Goal: Information Seeking & Learning: Learn about a topic

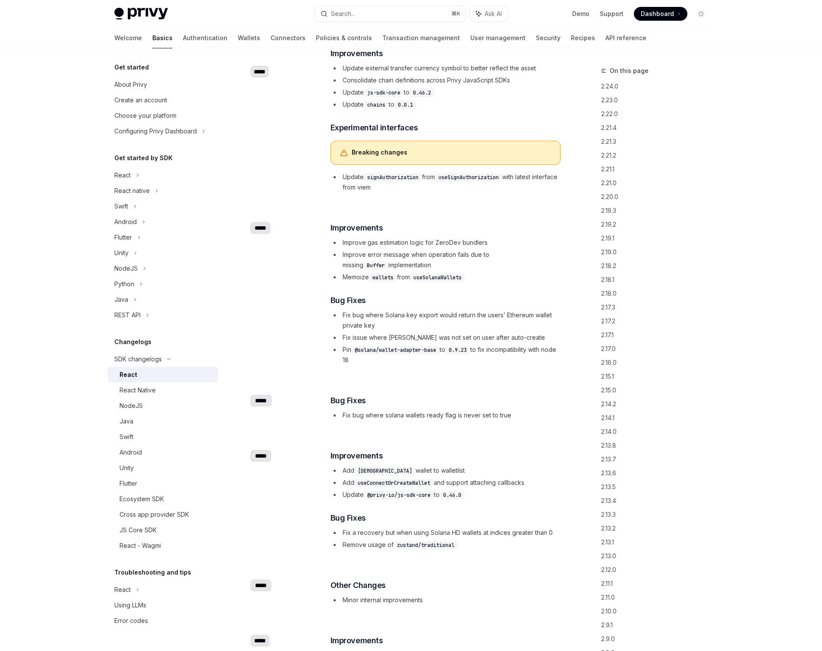
scroll to position [6127, 0]
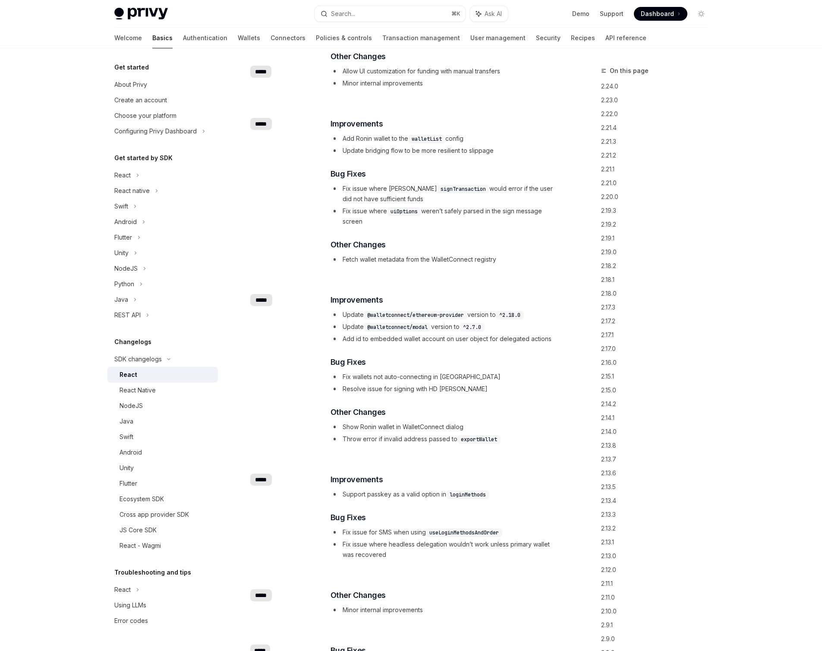
click at [466, 264] on li "Fetch wallet metadata from the WalletConnect registry" at bounding box center [445, 259] width 230 height 10
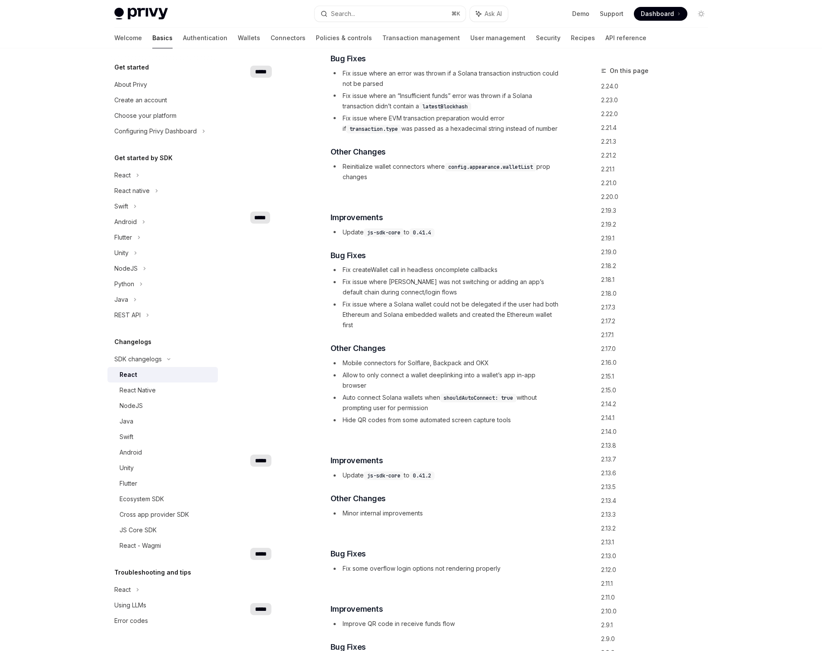
drag, startPoint x: 440, startPoint y: 343, endPoint x: 442, endPoint y: 350, distance: 7.0
click at [441, 345] on div "​ Improvements Update js-sdk-core to 0.41.4 ​ Bug Fixes Fix createWallet call i…" at bounding box center [445, 318] width 230 height 214
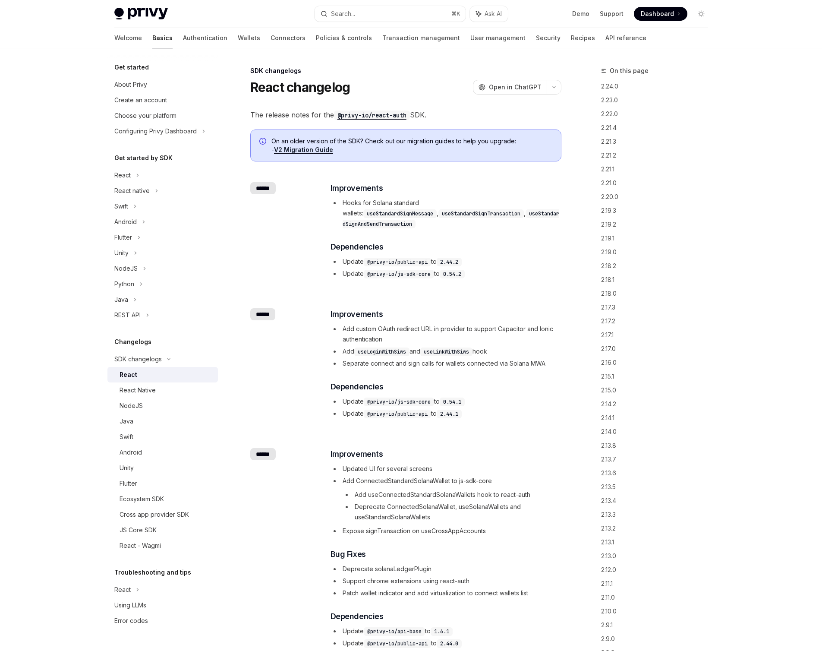
scroll to position [1185, 0]
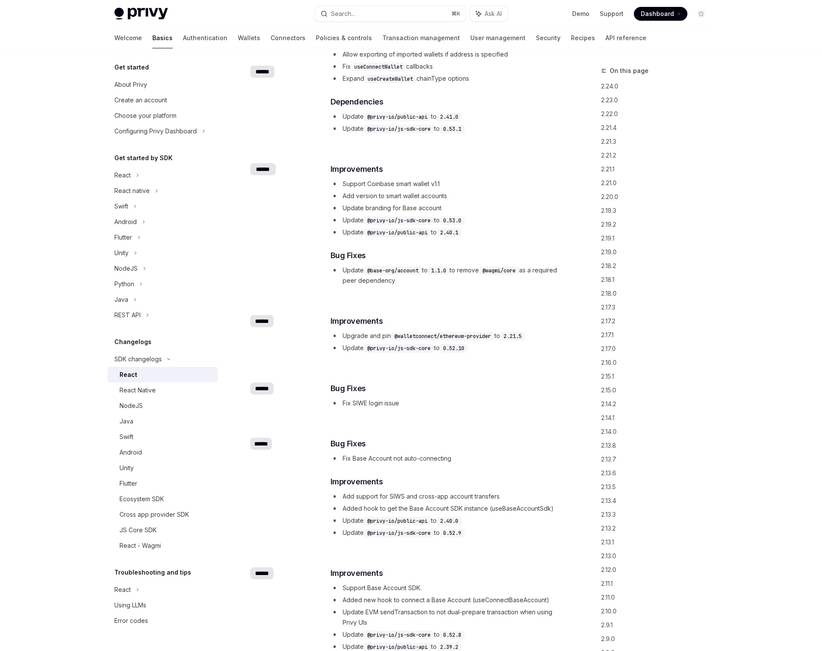
click at [518, 398] on li "Fix SIWE login issue" at bounding box center [445, 403] width 230 height 10
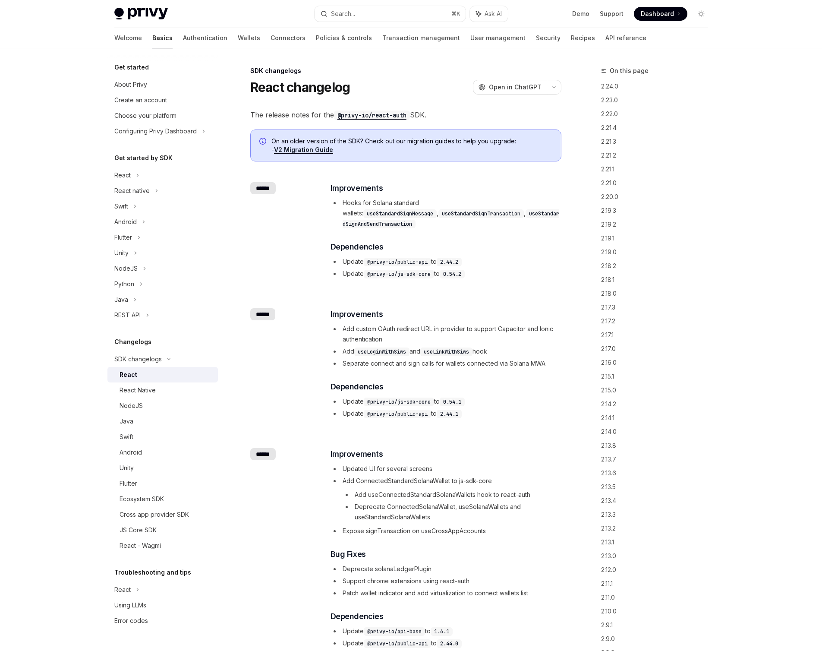
click at [303, 149] on link "V2 Migration Guide" at bounding box center [303, 150] width 59 height 8
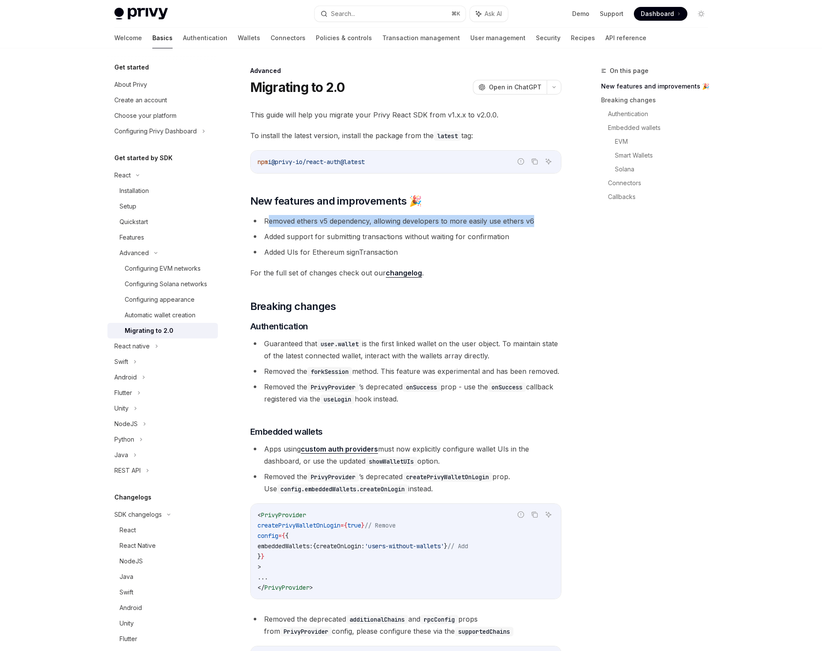
drag, startPoint x: 268, startPoint y: 221, endPoint x: 541, endPoint y: 223, distance: 272.2
click at [541, 223] on li "Removed ethers v5 dependency, allowing developers to more easily use ethers v6" at bounding box center [405, 221] width 311 height 12
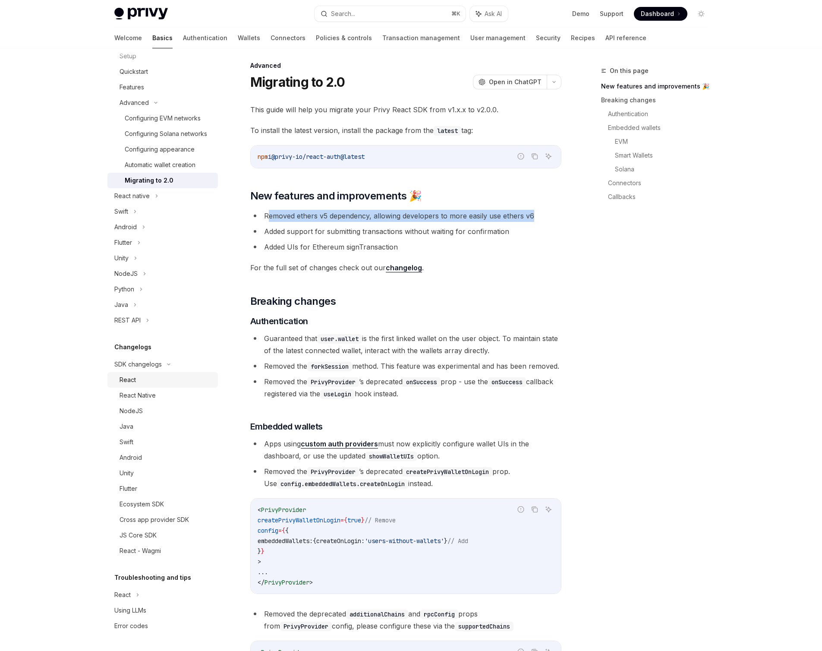
scroll to position [154, 0]
click at [139, 383] on div "React" at bounding box center [165, 379] width 93 height 10
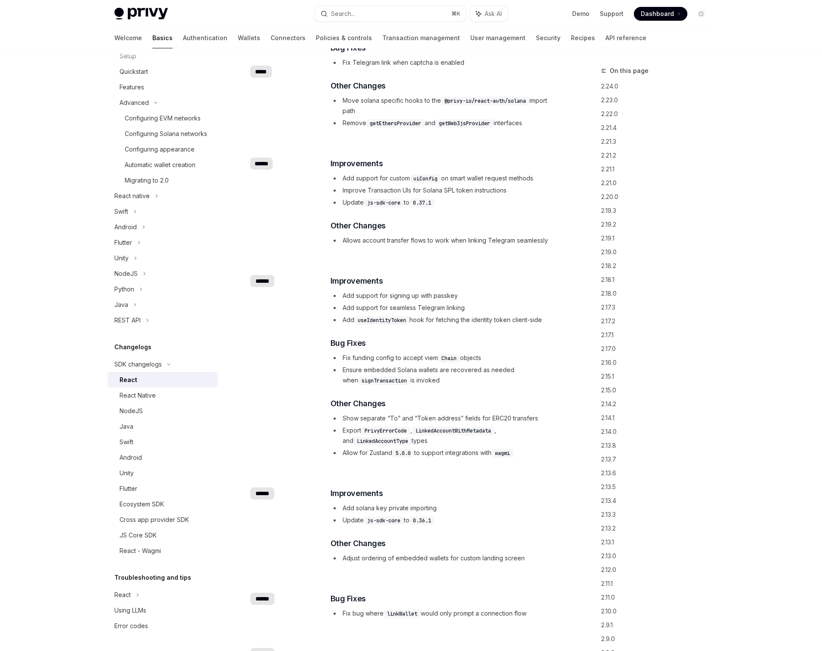
scroll to position [160, 0]
click at [123, 595] on div "React" at bounding box center [122, 594] width 16 height 10
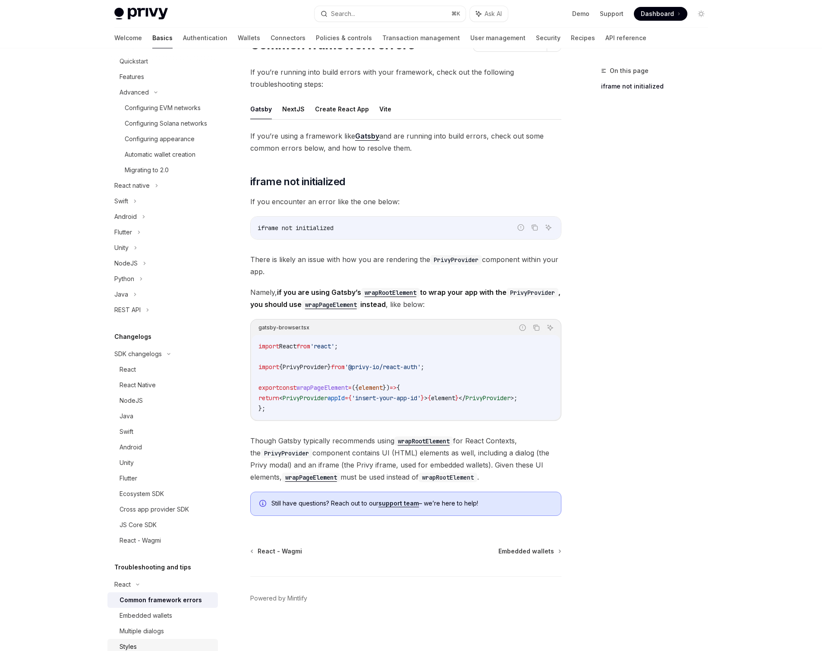
scroll to position [238, 0]
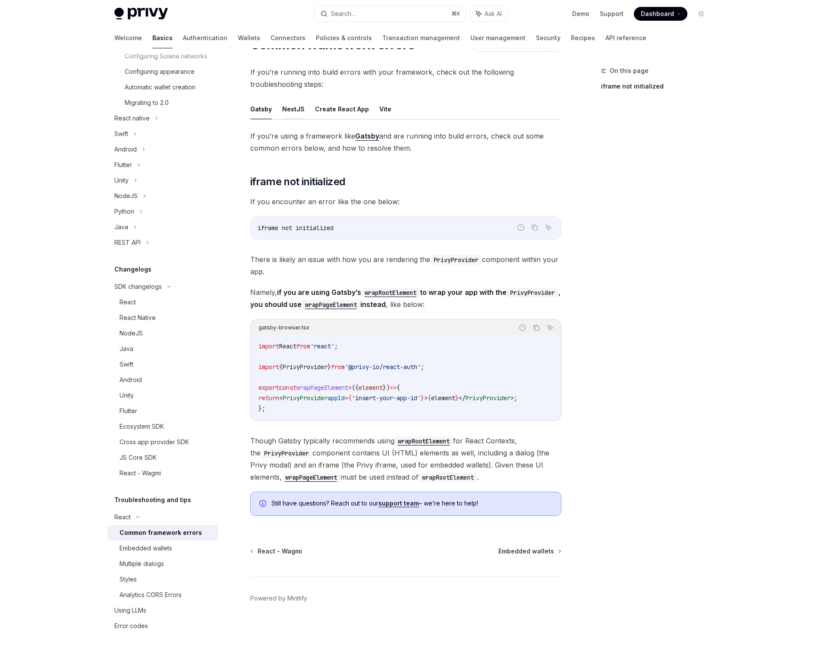
click at [283, 104] on button "NextJS" at bounding box center [293, 109] width 22 height 20
type textarea "*"
